Goal: Check status: Check status

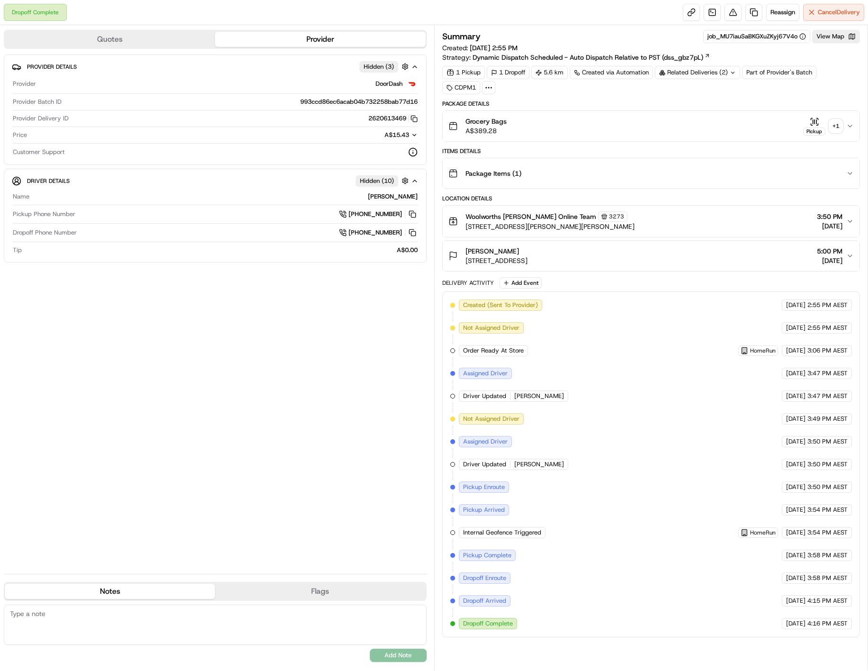
click at [697, 67] on div "Related Deliveries (2)" at bounding box center [697, 72] width 85 height 13
click at [722, 108] on span "job_Ef5hZCP83Jf2EHHoMQ3qf7" at bounding box center [744, 112] width 90 height 9
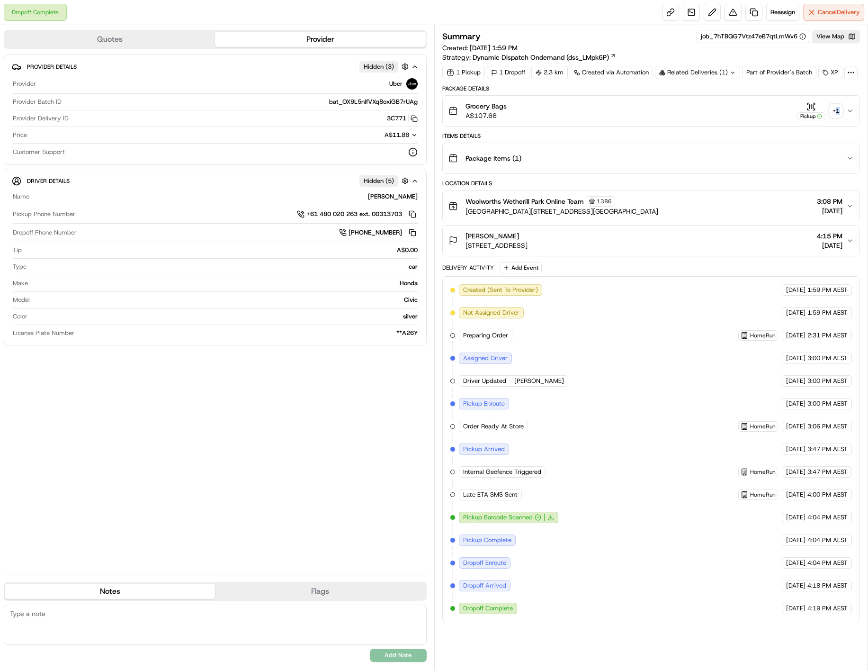
click at [837, 117] on div "+ 1" at bounding box center [836, 110] width 13 height 13
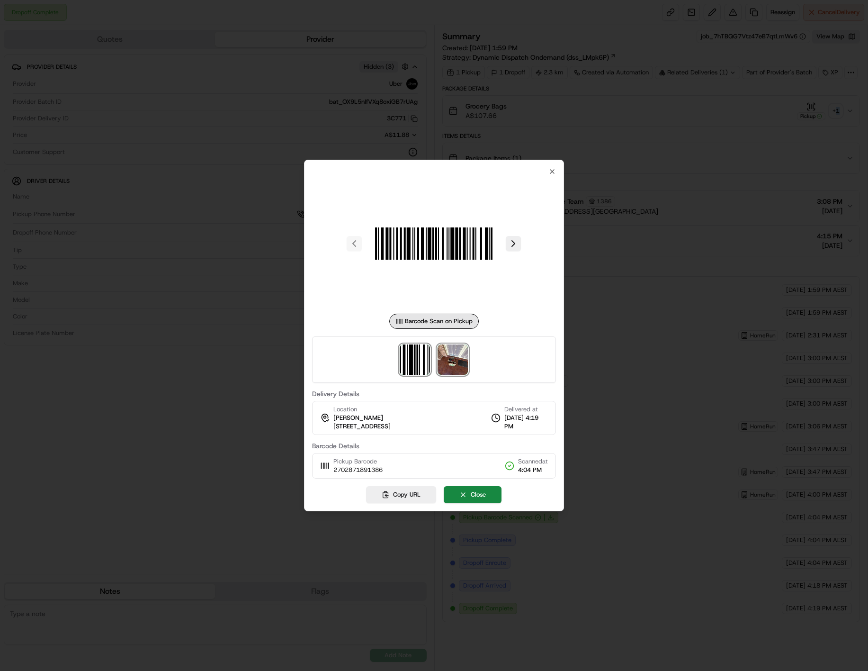
click at [445, 351] on img at bounding box center [453, 359] width 30 height 30
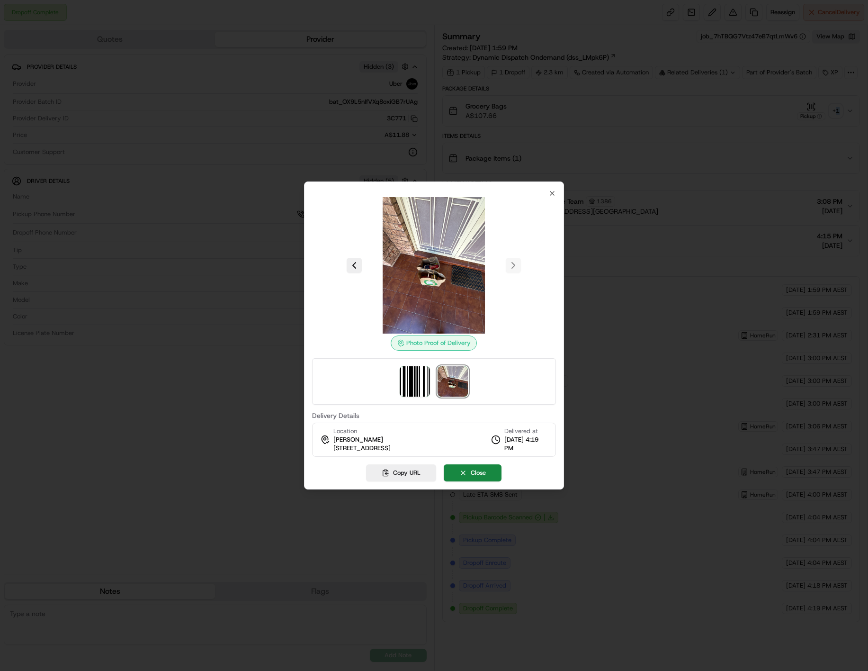
click at [435, 274] on img at bounding box center [434, 265] width 136 height 136
click at [549, 193] on icon "button" at bounding box center [553, 193] width 8 height 8
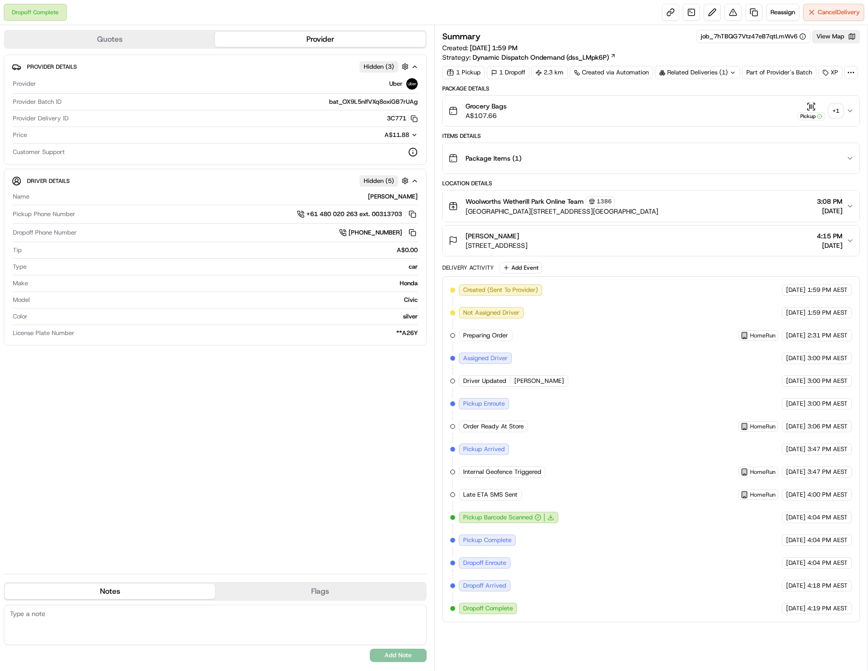
click at [684, 76] on div "Related Deliveries (1)" at bounding box center [697, 72] width 85 height 13
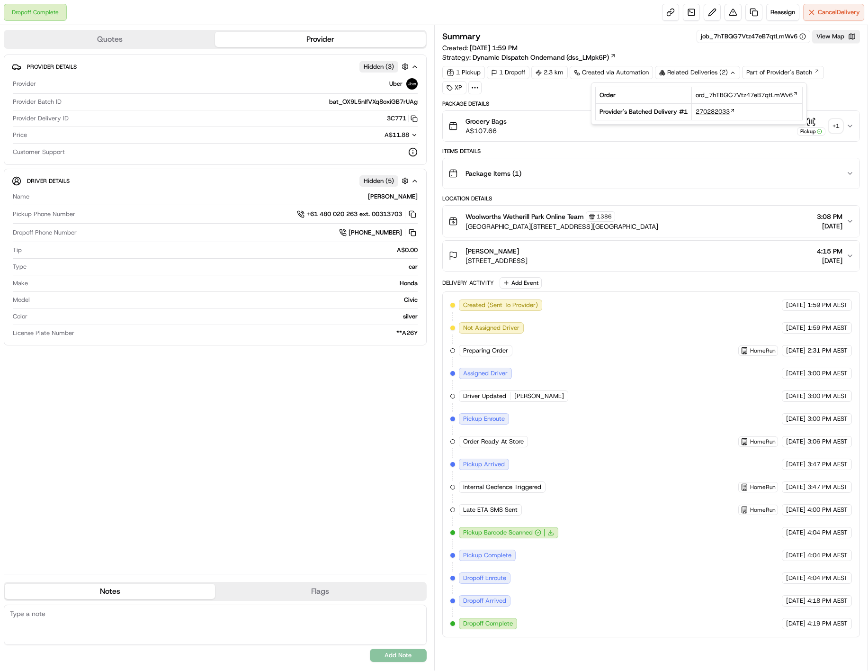
click at [711, 114] on span "270282033" at bounding box center [713, 112] width 34 height 9
